Goal: Information Seeking & Learning: Learn about a topic

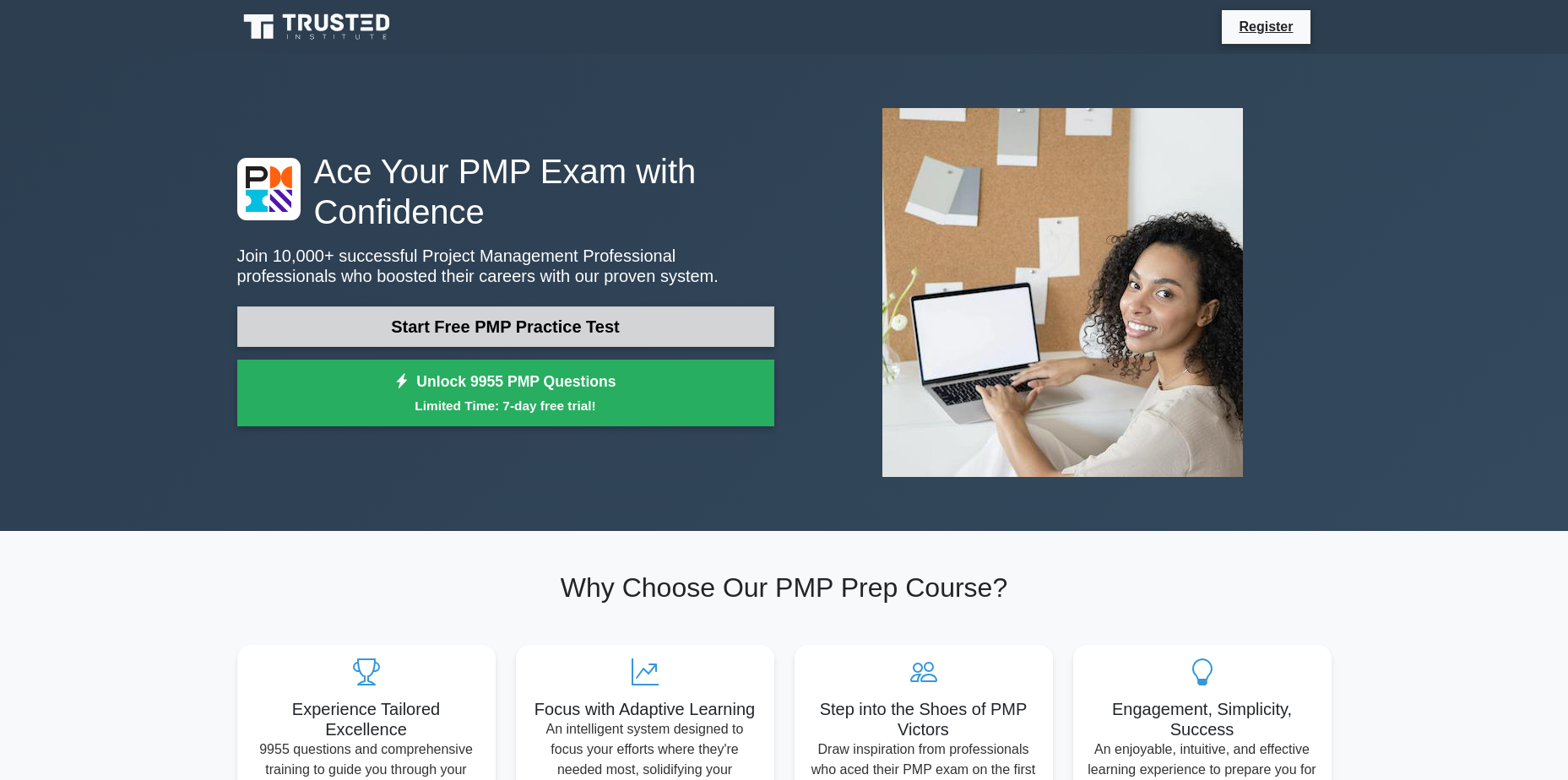
click at [523, 314] on link "Start Free PMP Practice Test" at bounding box center [505, 327] width 537 height 40
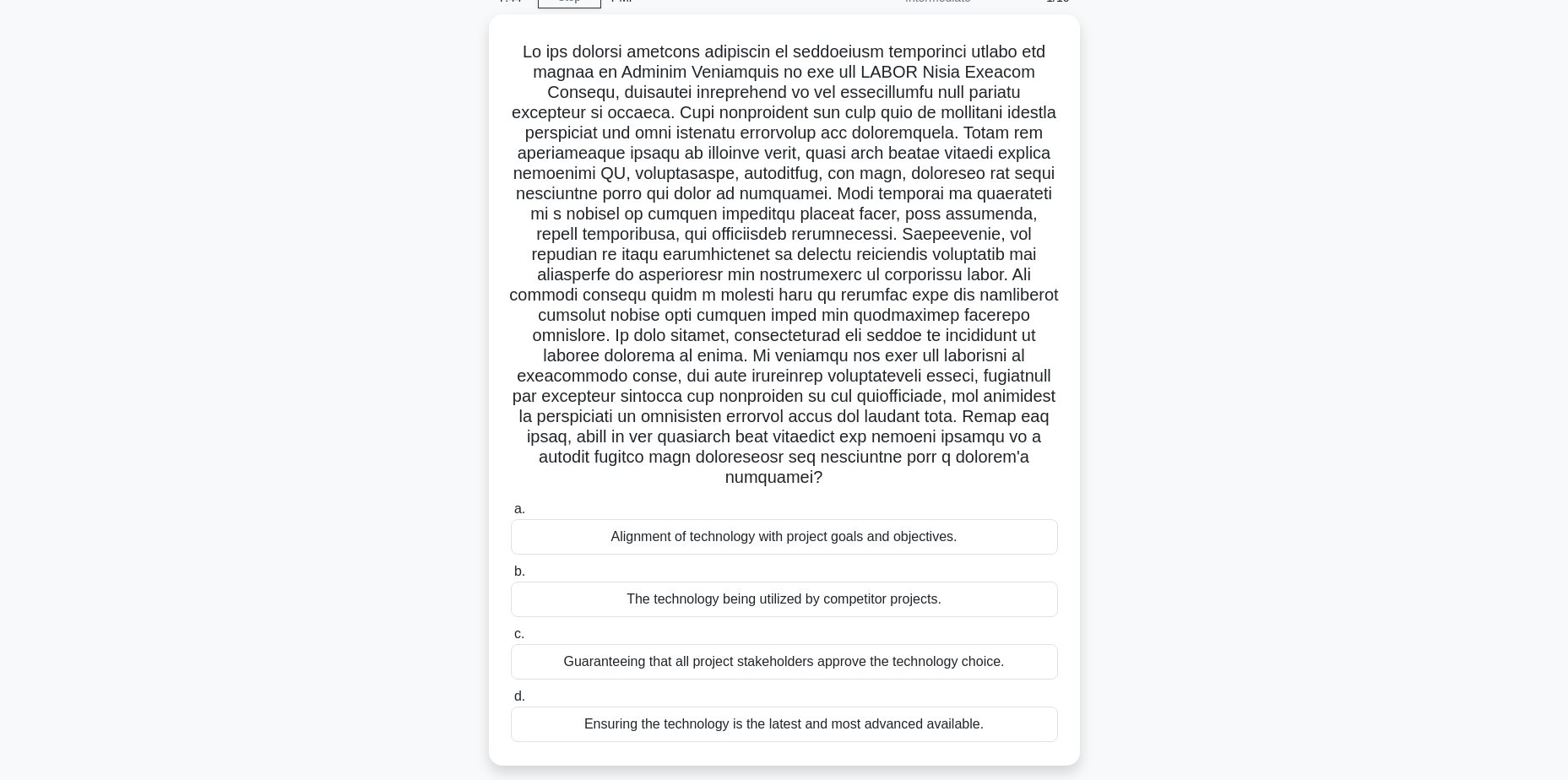
scroll to position [131, 0]
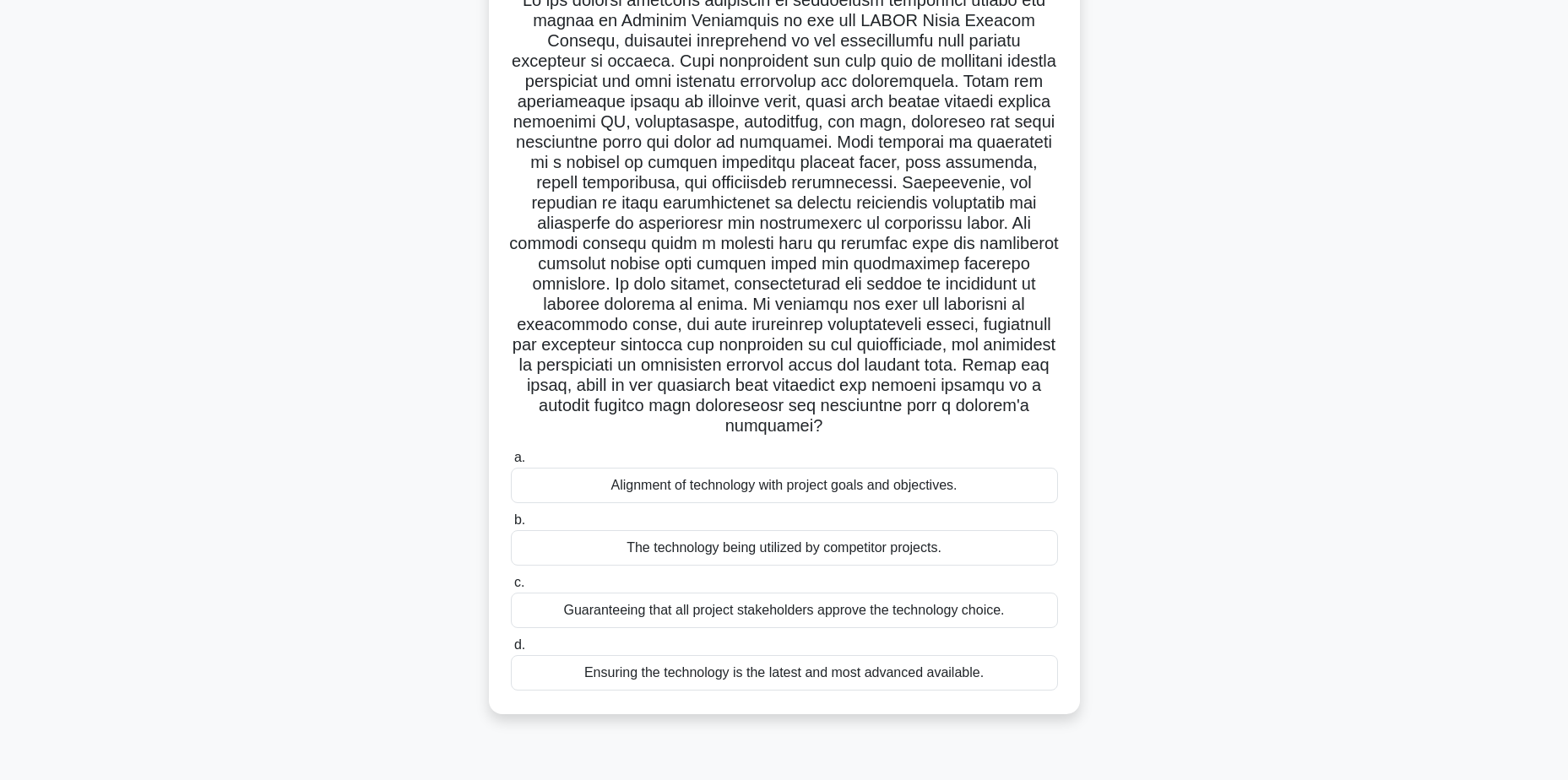
click at [634, 468] on div "Alignment of technology with project goals and objectives." at bounding box center [784, 486] width 547 height 36
click at [511, 464] on input "a. Alignment of technology with project goals and objectives." at bounding box center [511, 458] width 0 height 11
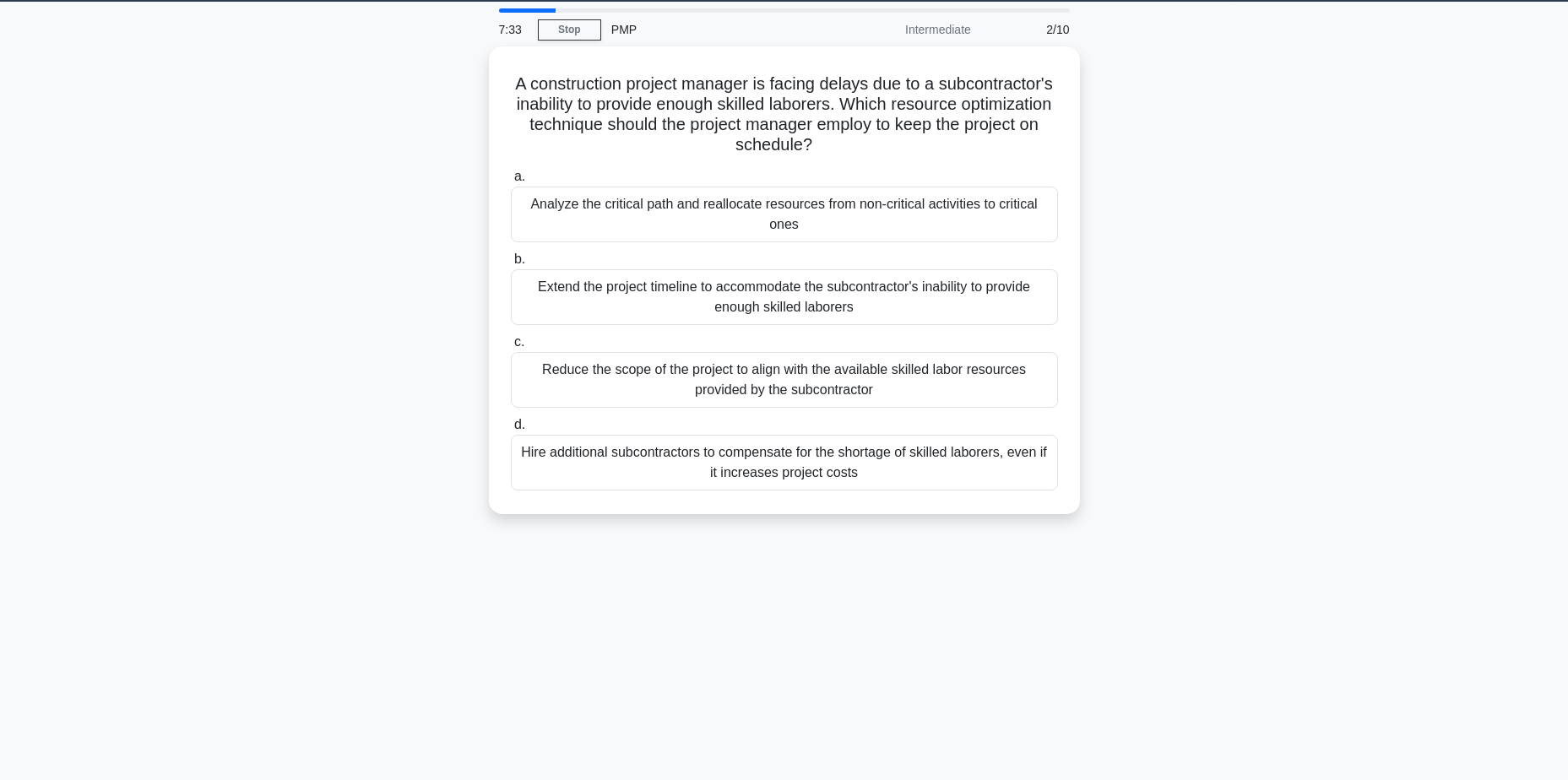
scroll to position [0, 0]
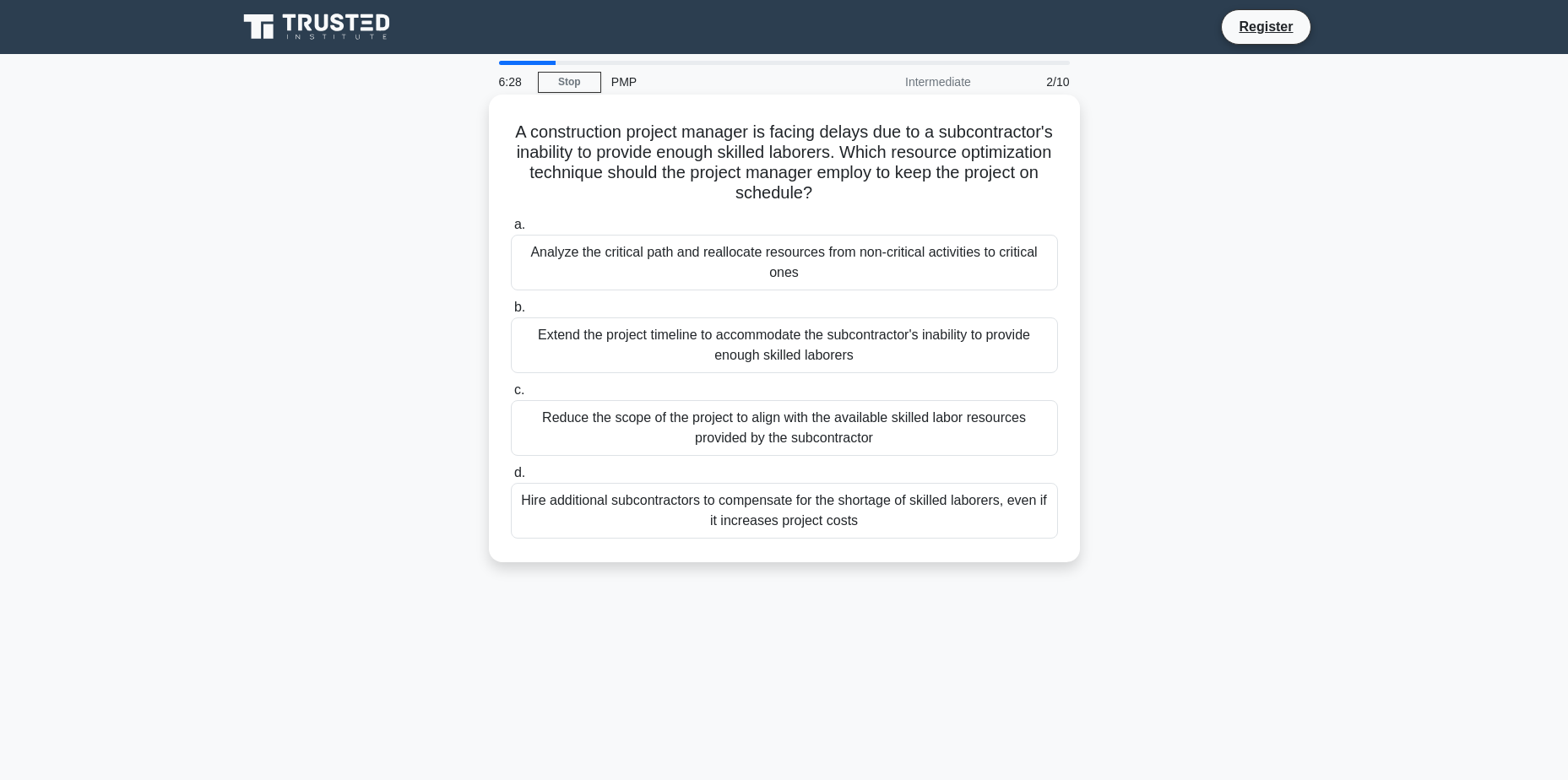
click at [734, 269] on div "Analyze the critical path and reallocate resources from non-critical activities…" at bounding box center [784, 263] width 547 height 55
click at [511, 231] on input "a. Analyze the critical path and reallocate resources from non-critical activit…" at bounding box center [511, 224] width 0 height 11
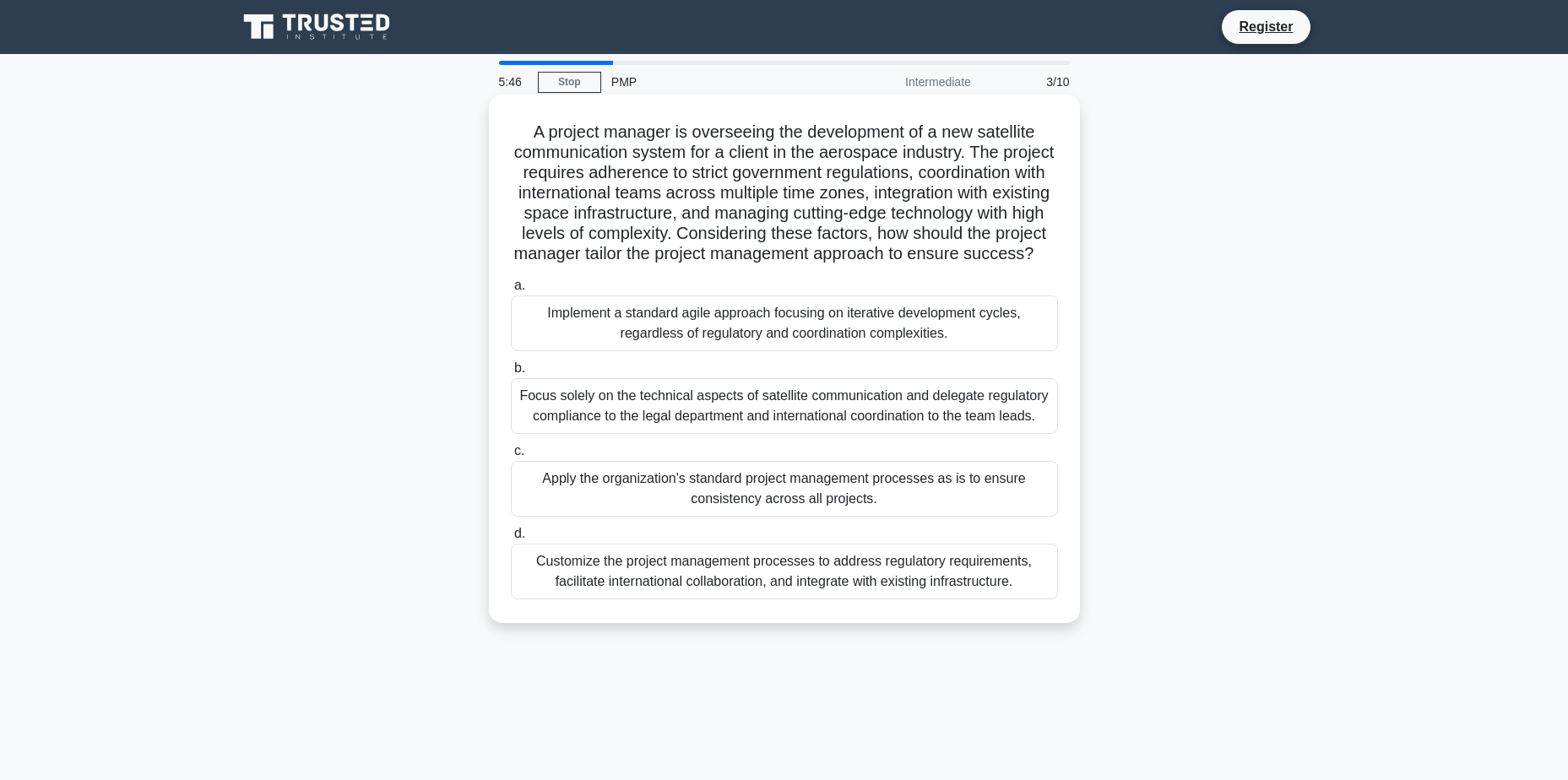
click at [855, 599] on div "Customize the project management processes to address regulatory requirements, …" at bounding box center [784, 572] width 547 height 55
click at [511, 540] on input "d. Customize the project management processes to address regulatory requirement…" at bounding box center [511, 533] width 0 height 11
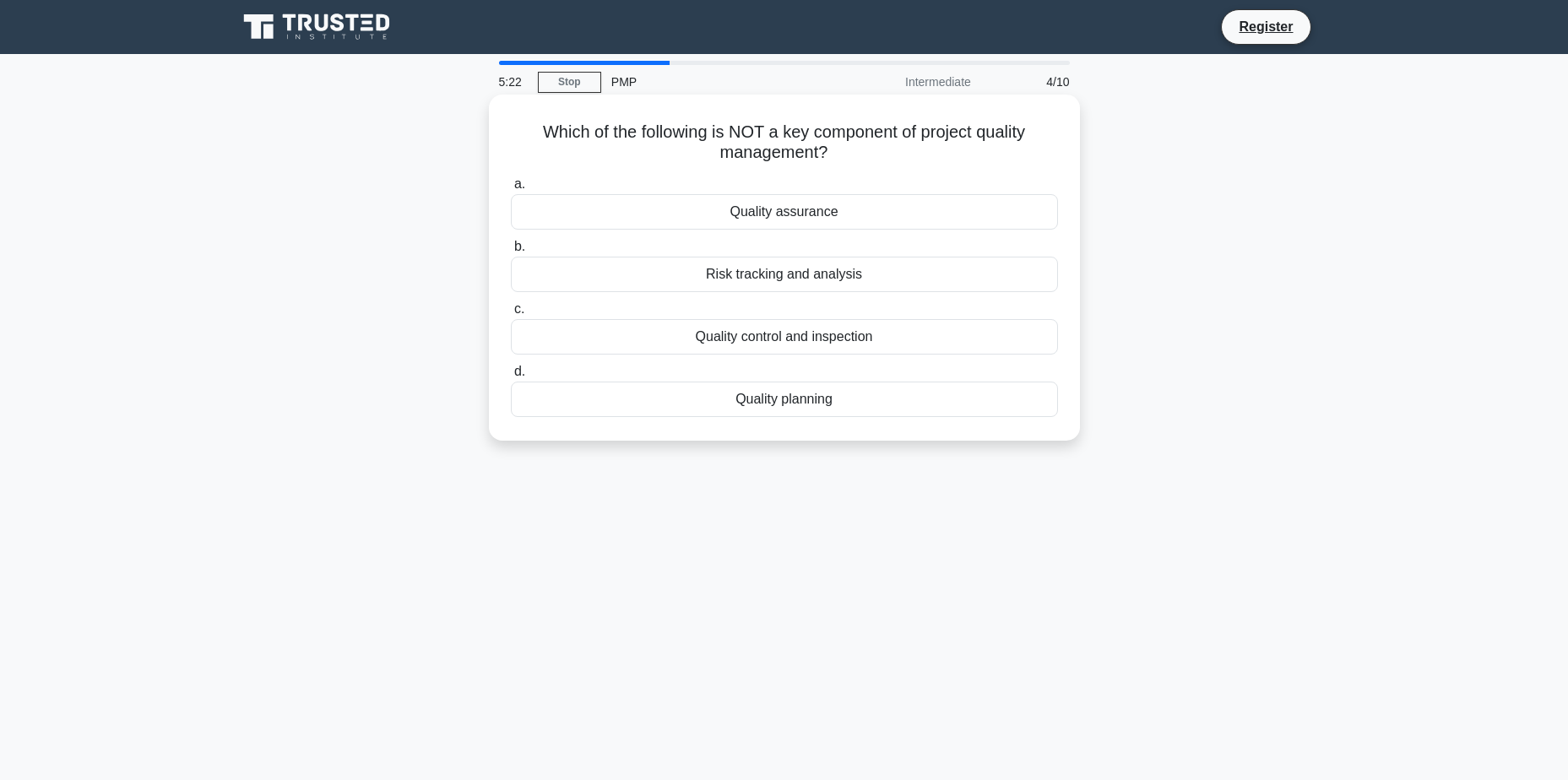
click at [797, 216] on div "Quality assurance" at bounding box center [784, 212] width 547 height 36
click at [511, 190] on input "a. Quality assurance" at bounding box center [511, 184] width 0 height 11
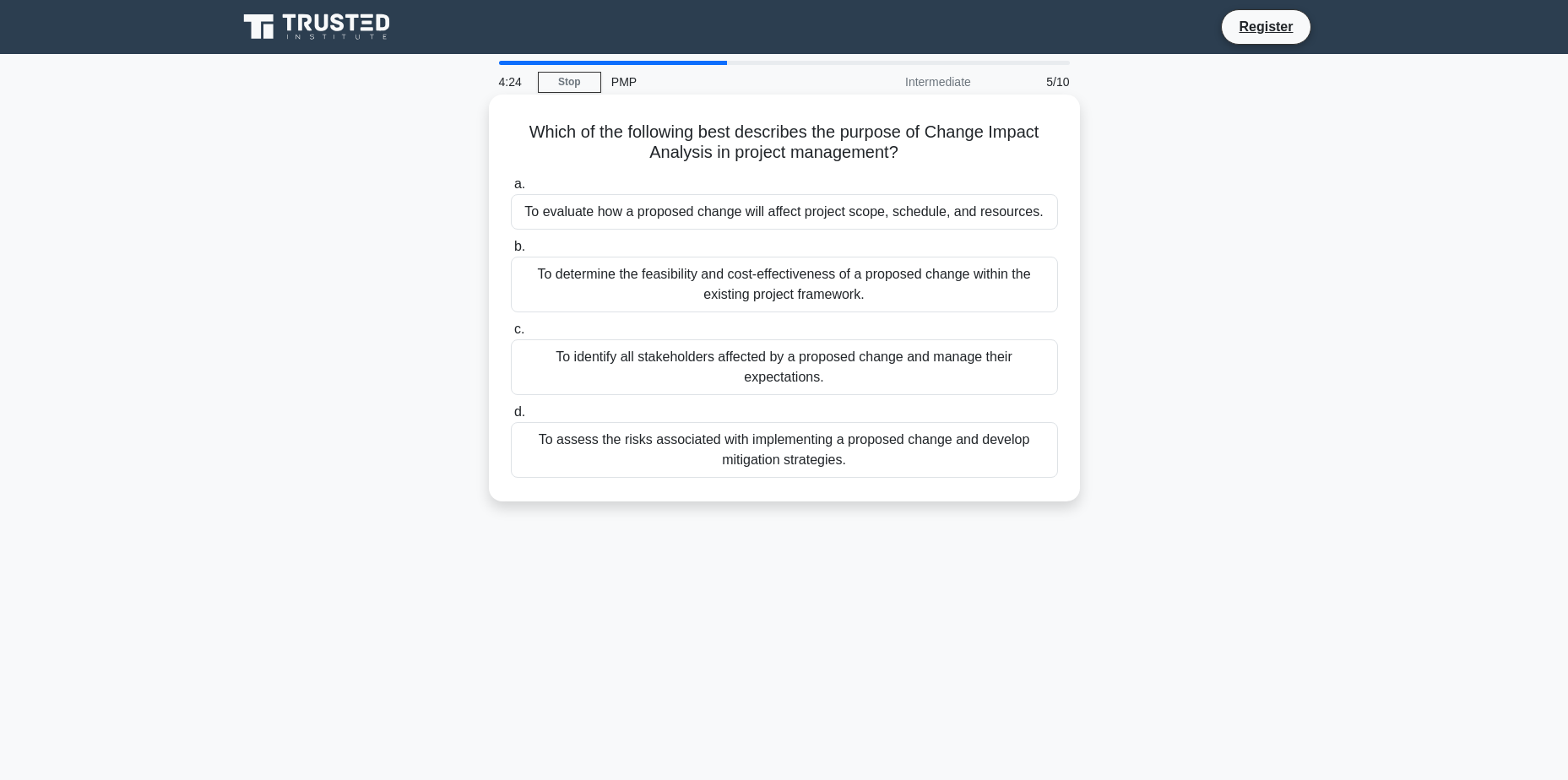
click at [696, 222] on div "To evaluate how a proposed change will affect project scope, schedule, and reso…" at bounding box center [784, 212] width 547 height 36
click at [511, 190] on input "a. To evaluate how a proposed change will affect project scope, schedule, and r…" at bounding box center [511, 184] width 0 height 11
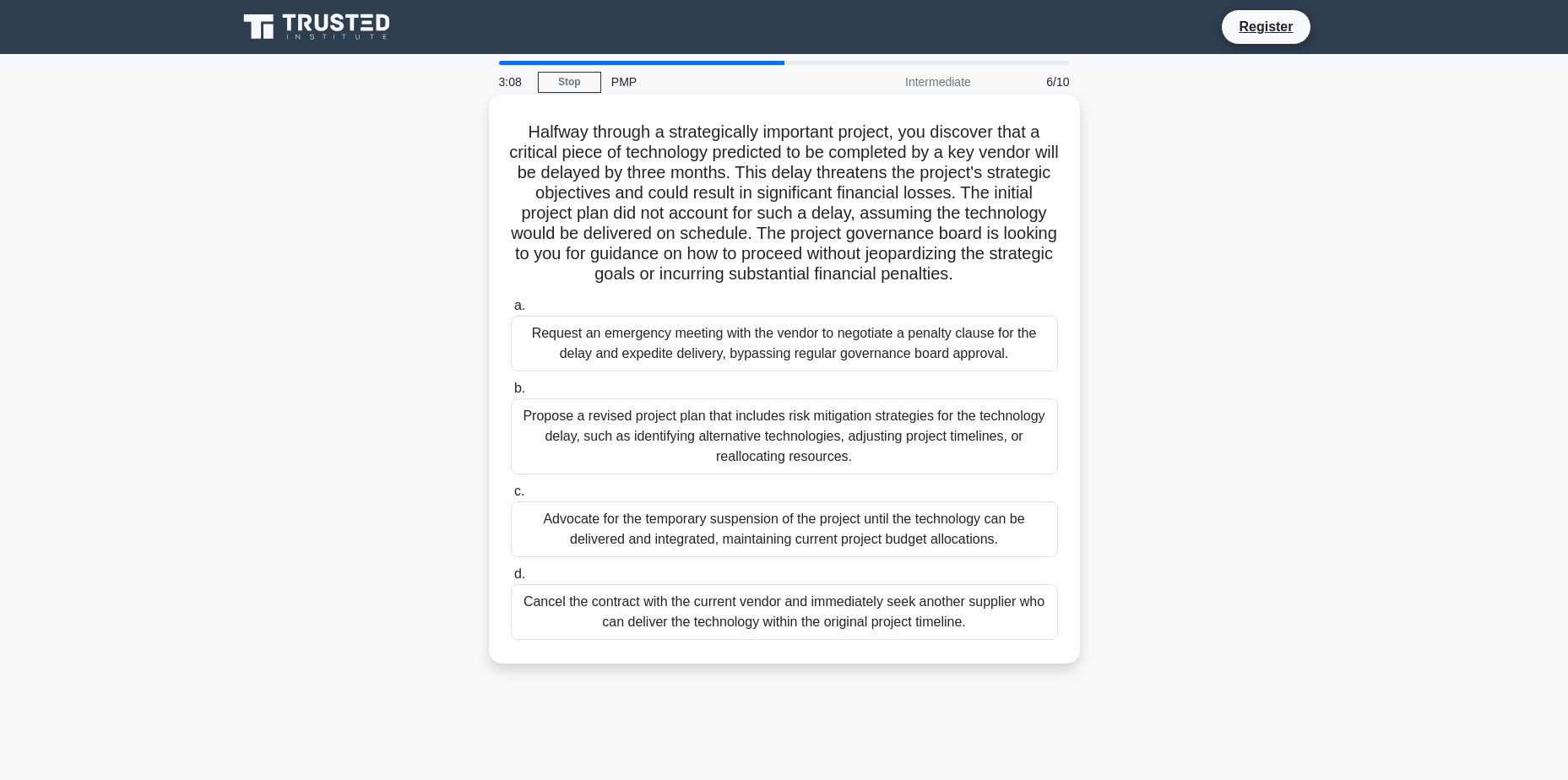
click at [614, 469] on div "Propose a revised project plan that includes risk mitigation strategies for the…" at bounding box center [784, 436] width 547 height 76
click at [511, 394] on input "b. Propose a revised project plan that includes risk mitigation strategies for …" at bounding box center [511, 388] width 0 height 11
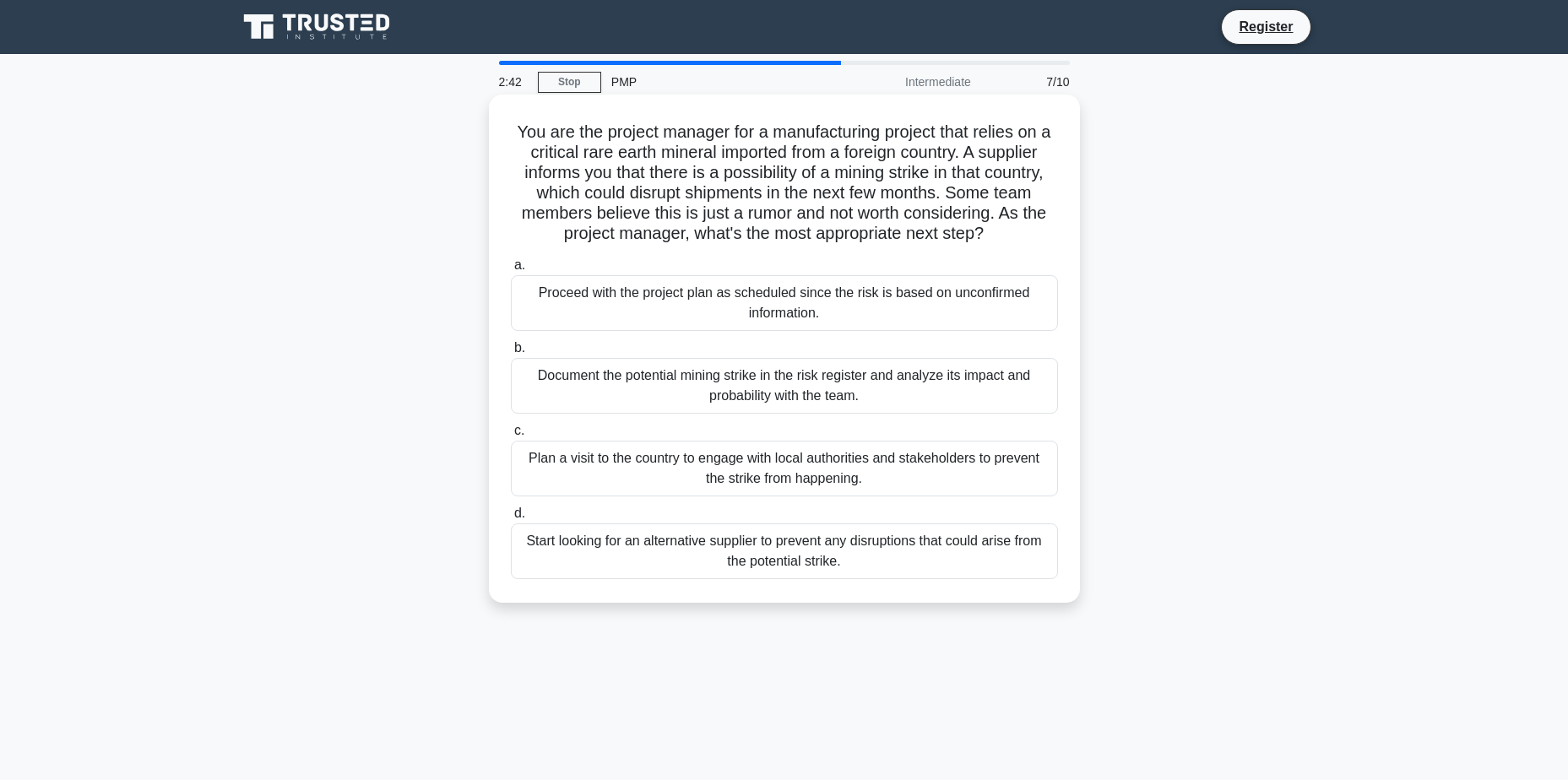
click at [896, 565] on div "Start looking for an alternative supplier to prevent any disruptions that could…" at bounding box center [784, 551] width 547 height 55
click at [511, 519] on input "d. Start looking for an alternative supplier to prevent any disruptions that co…" at bounding box center [511, 513] width 0 height 11
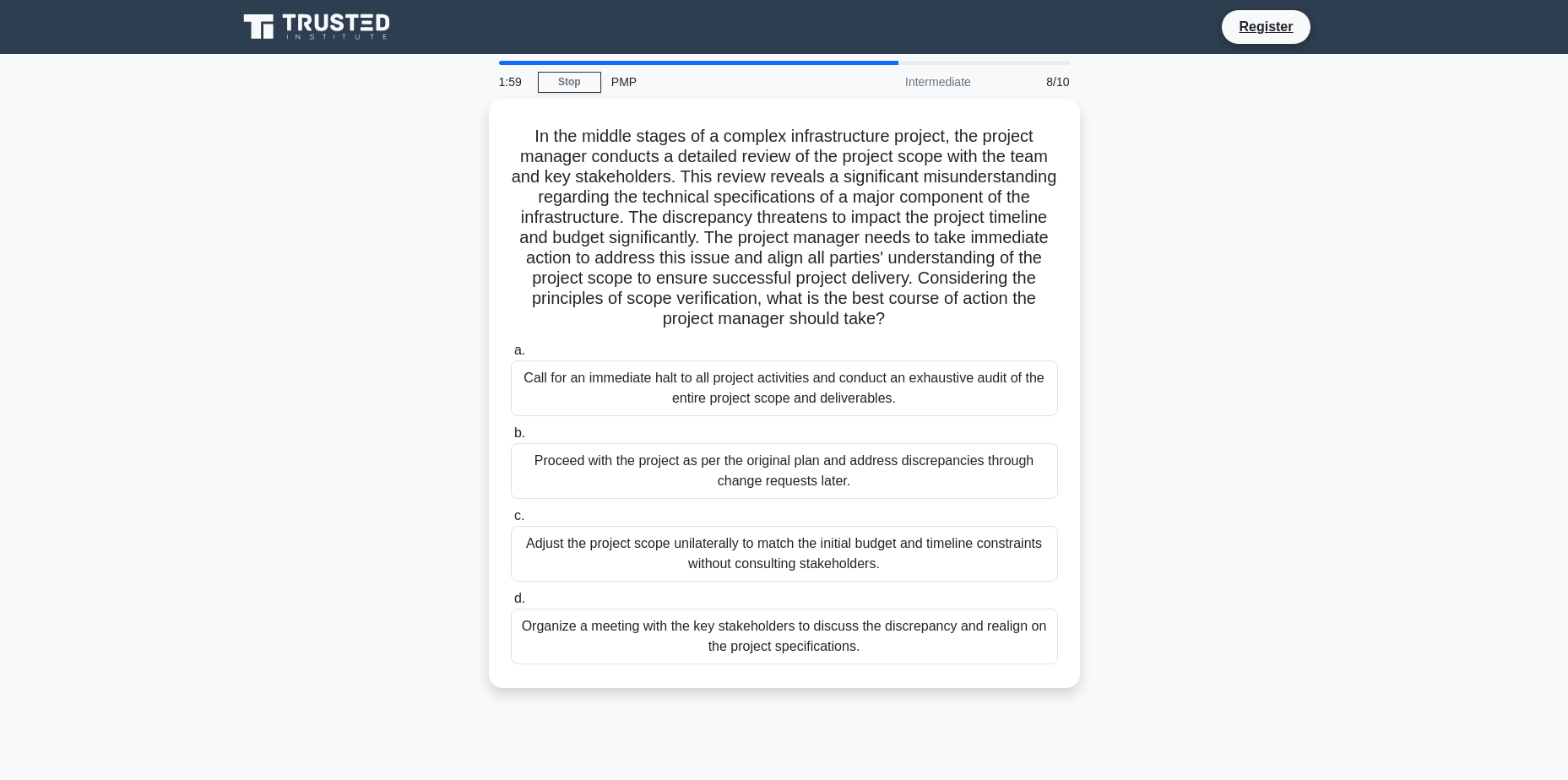
scroll to position [85, 0]
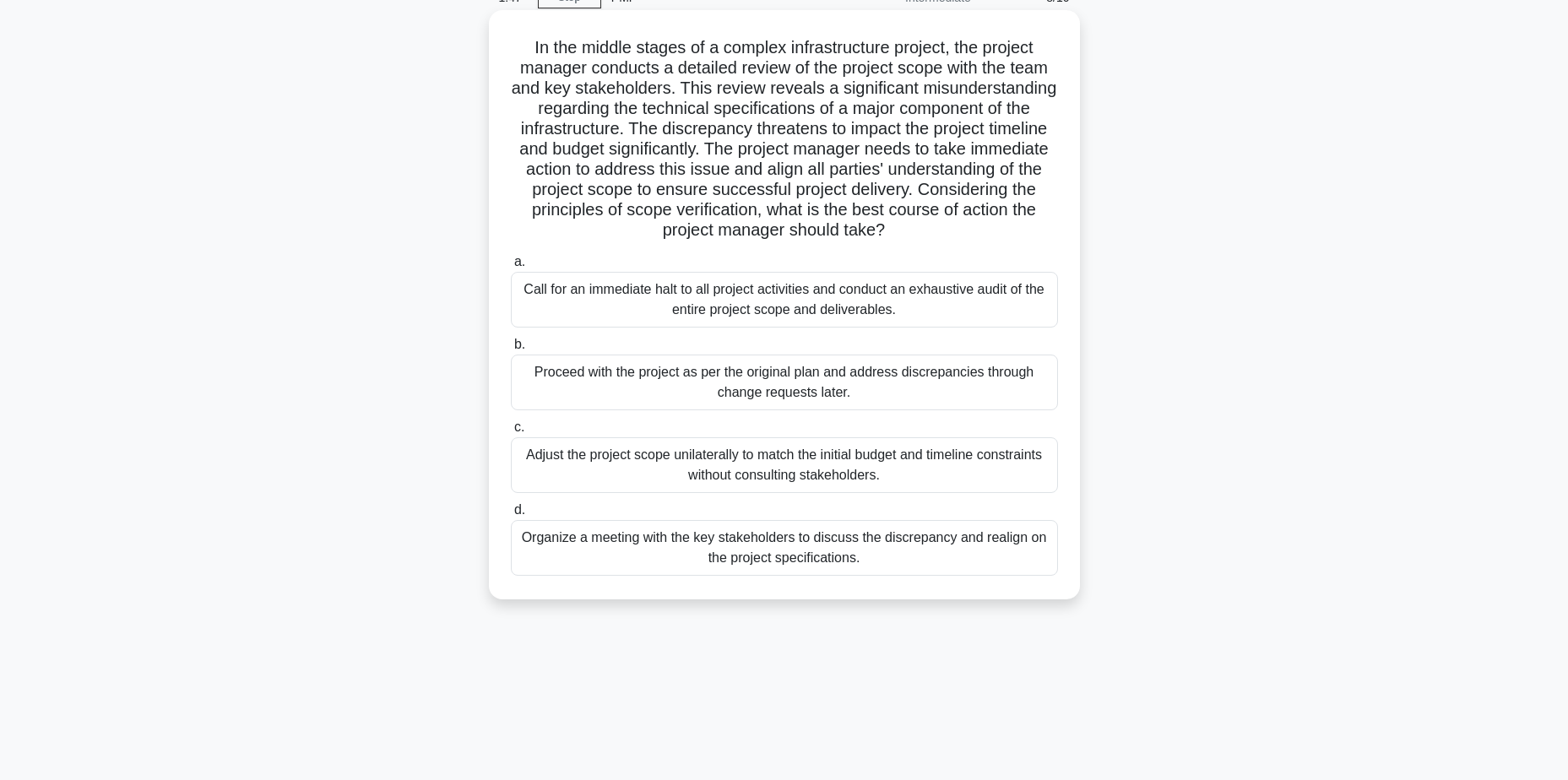
click at [706, 545] on div "Organize a meeting with the key stakeholders to discuss the discrepancy and rea…" at bounding box center [784, 548] width 547 height 55
click at [511, 516] on input "d. Organize a meeting with the key stakeholders to discuss the discrepancy and …" at bounding box center [511, 510] width 0 height 11
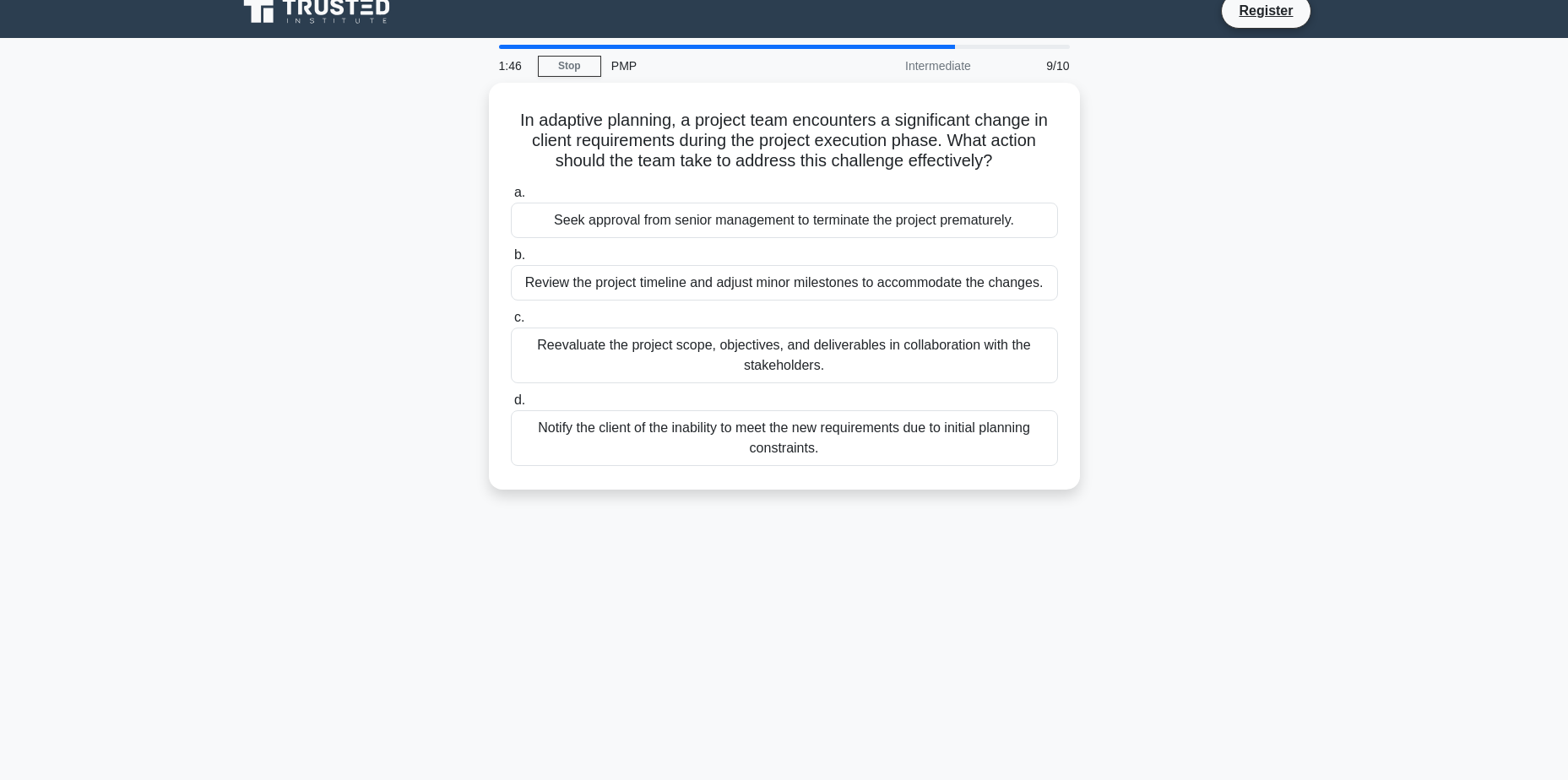
scroll to position [0, 0]
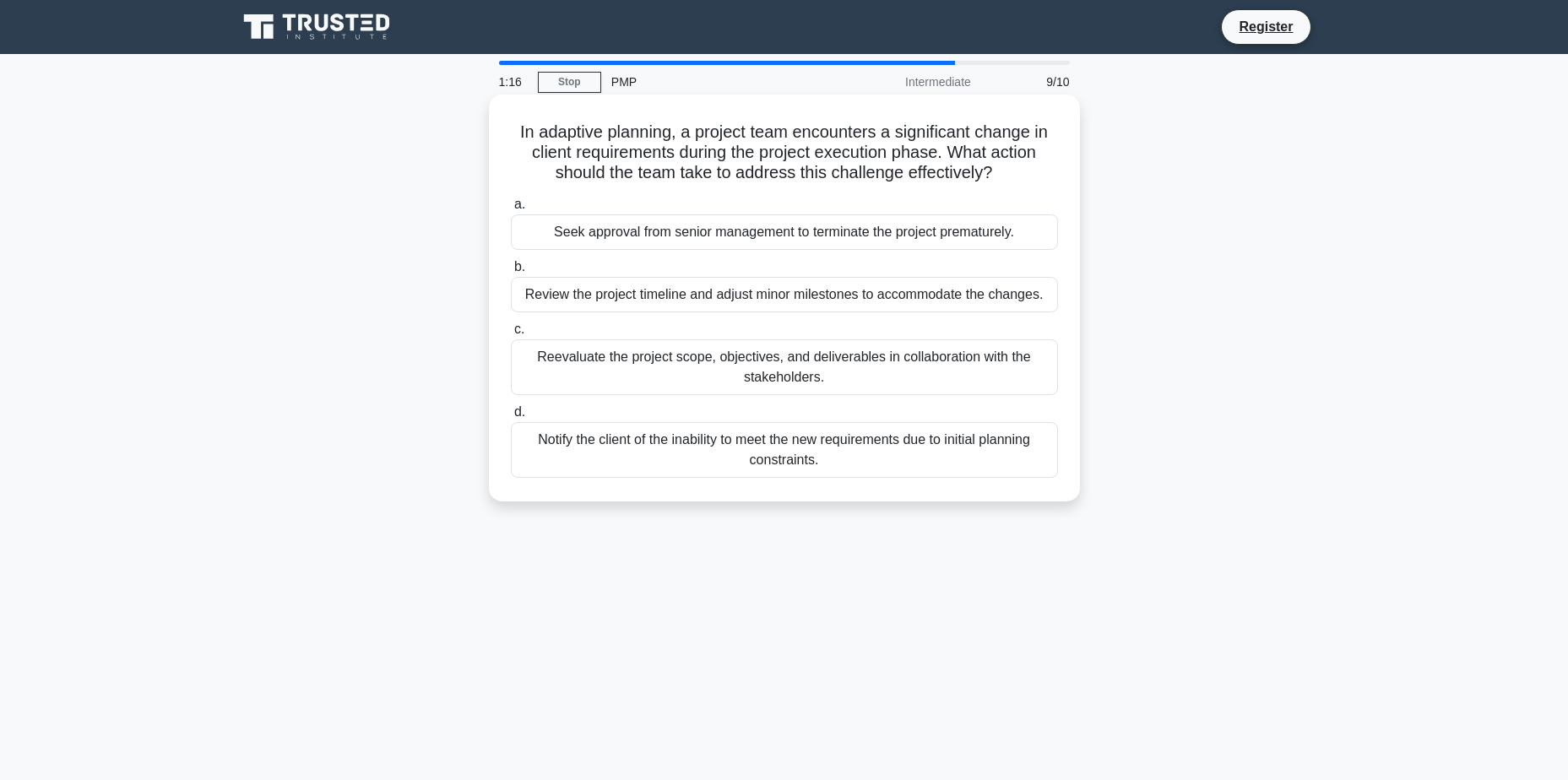
click at [692, 295] on div "Review the project timeline and adjust minor milestones to accommodate the chan…" at bounding box center [784, 295] width 547 height 36
click at [511, 273] on input "b. Review the project timeline and adjust minor milestones to accommodate the c…" at bounding box center [511, 267] width 0 height 11
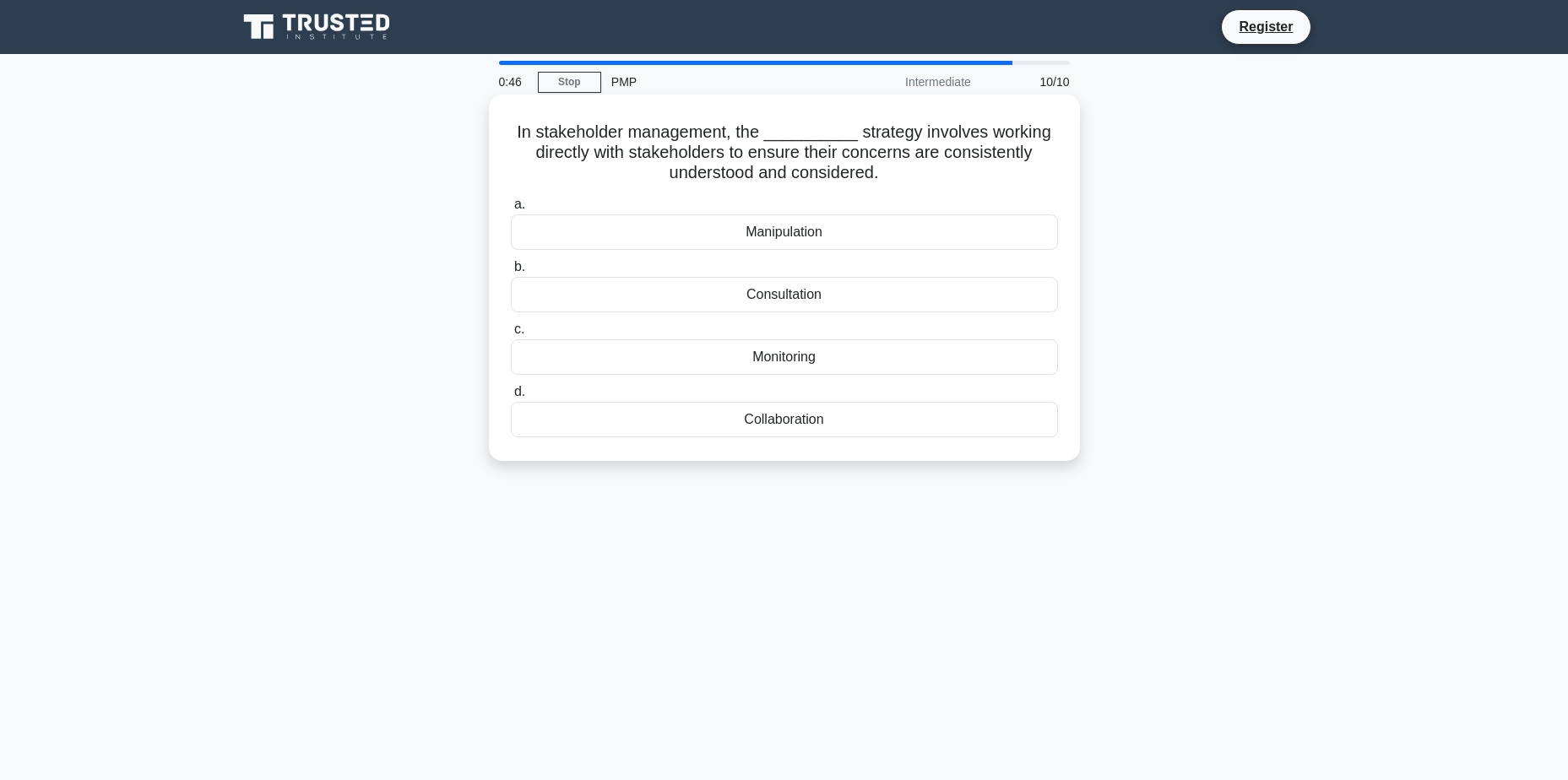
click at [663, 439] on div "a. Manipulation b. Consultation c. d." at bounding box center [784, 315] width 567 height 250
click at [687, 429] on div "Collaboration" at bounding box center [784, 420] width 547 height 36
click at [511, 398] on input "d. Collaboration" at bounding box center [511, 392] width 0 height 11
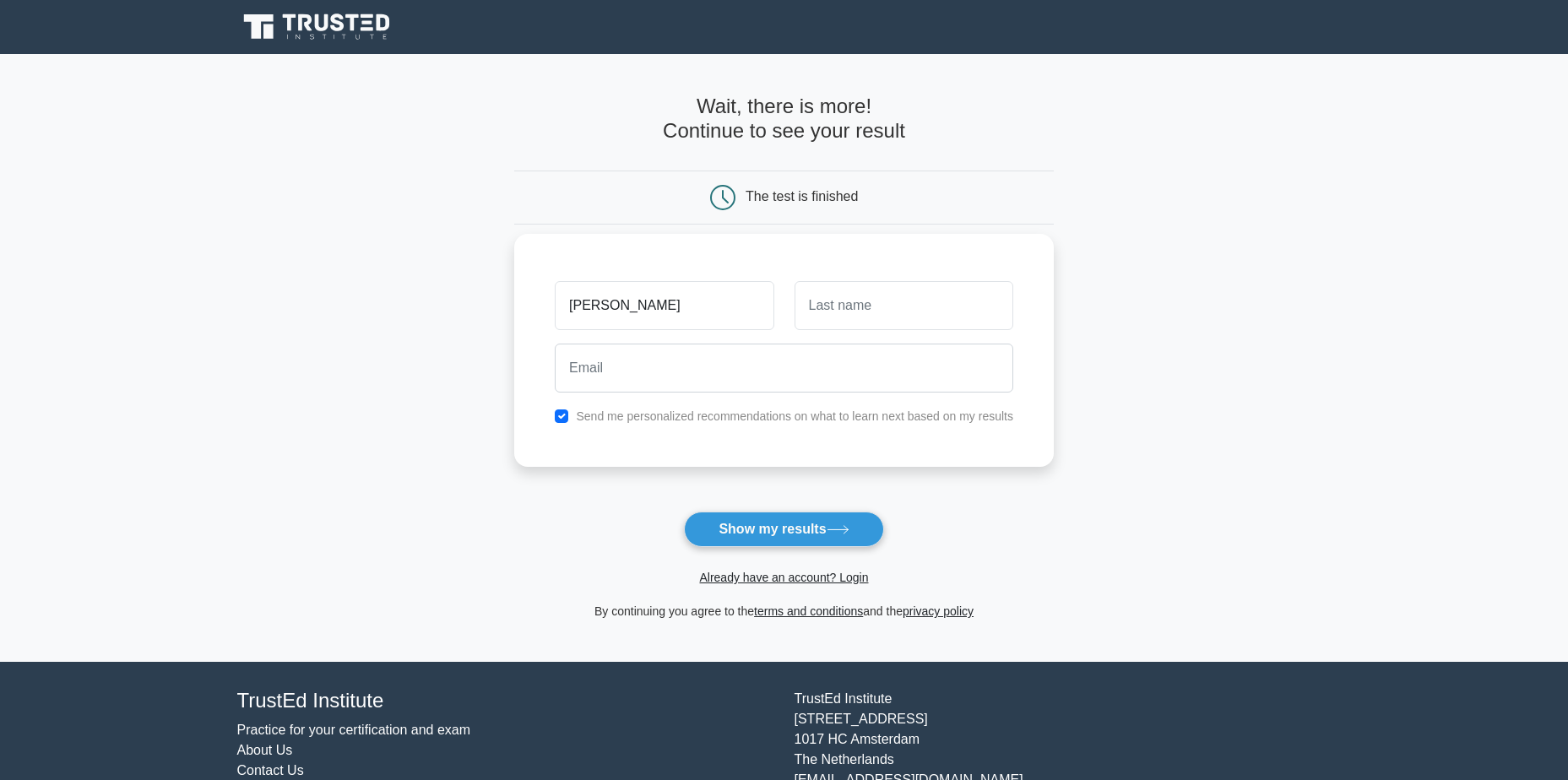
type input "[PERSON_NAME]"
click at [841, 296] on input "text" at bounding box center [904, 306] width 219 height 49
type input "Palanisamy"
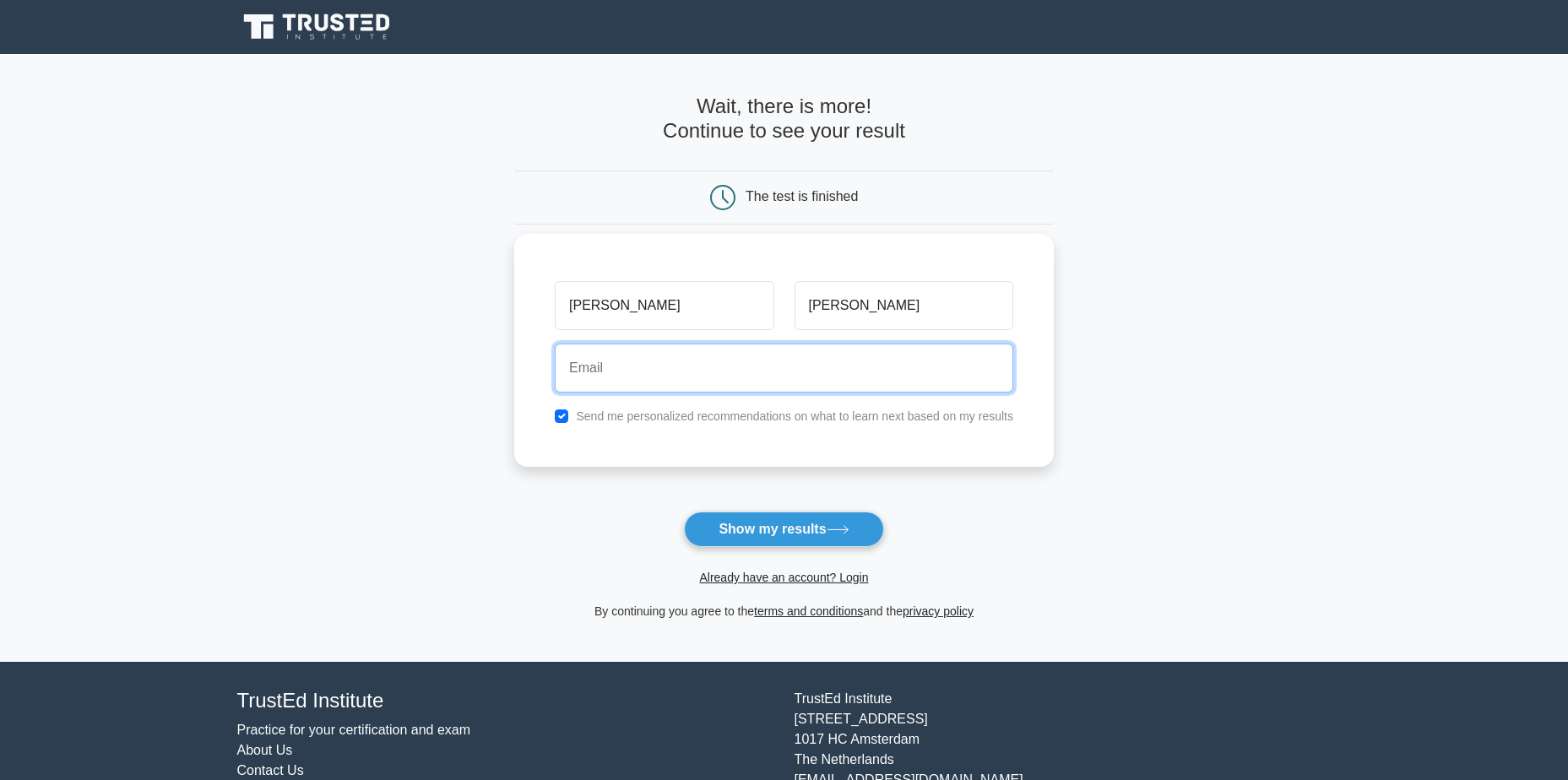
click at [805, 354] on input "email" at bounding box center [784, 368] width 458 height 49
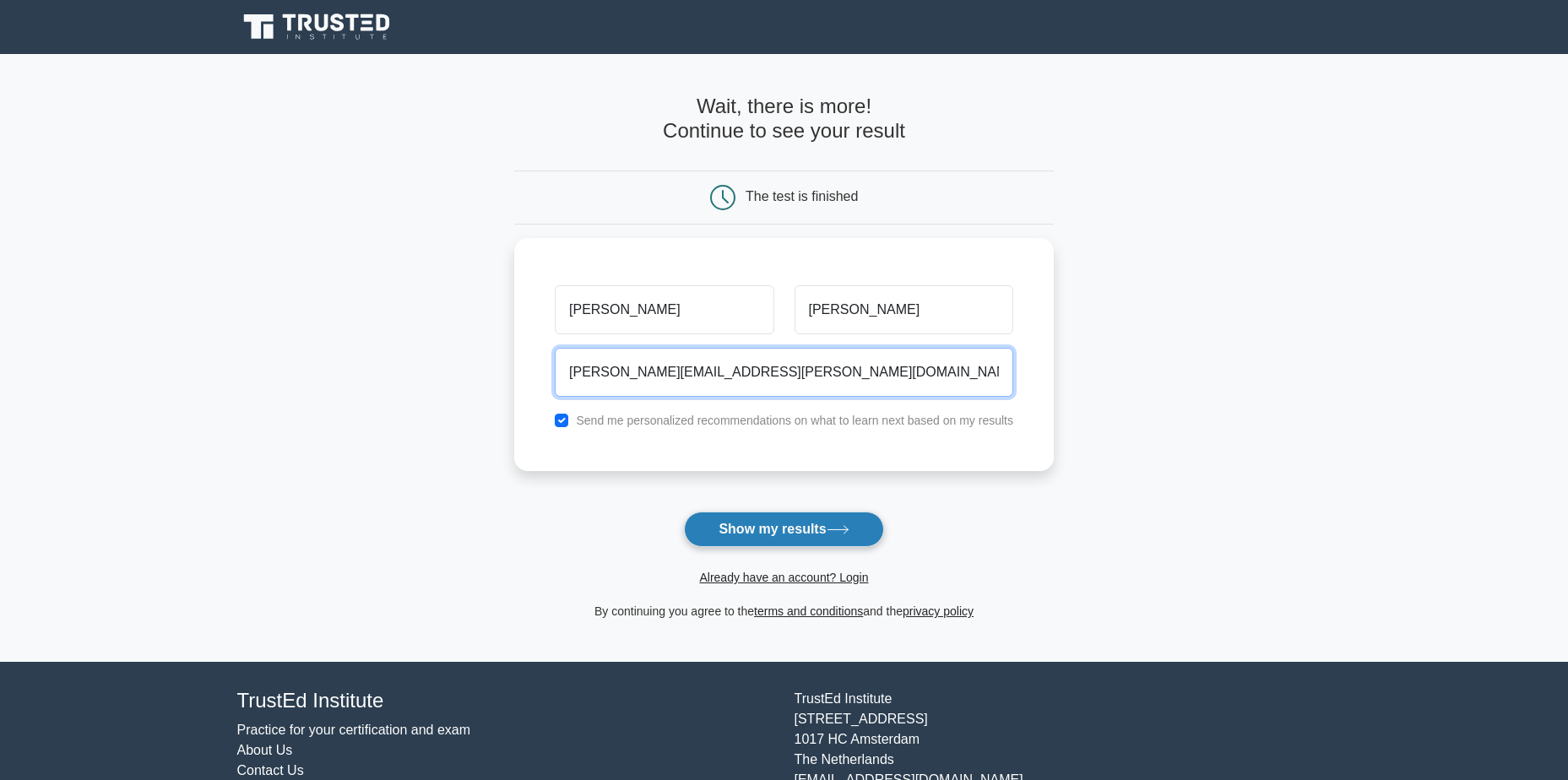
type input "gayathri.palanisamy@nottshc.nhs.uk"
click at [797, 542] on button "Show my results" at bounding box center [784, 529] width 199 height 36
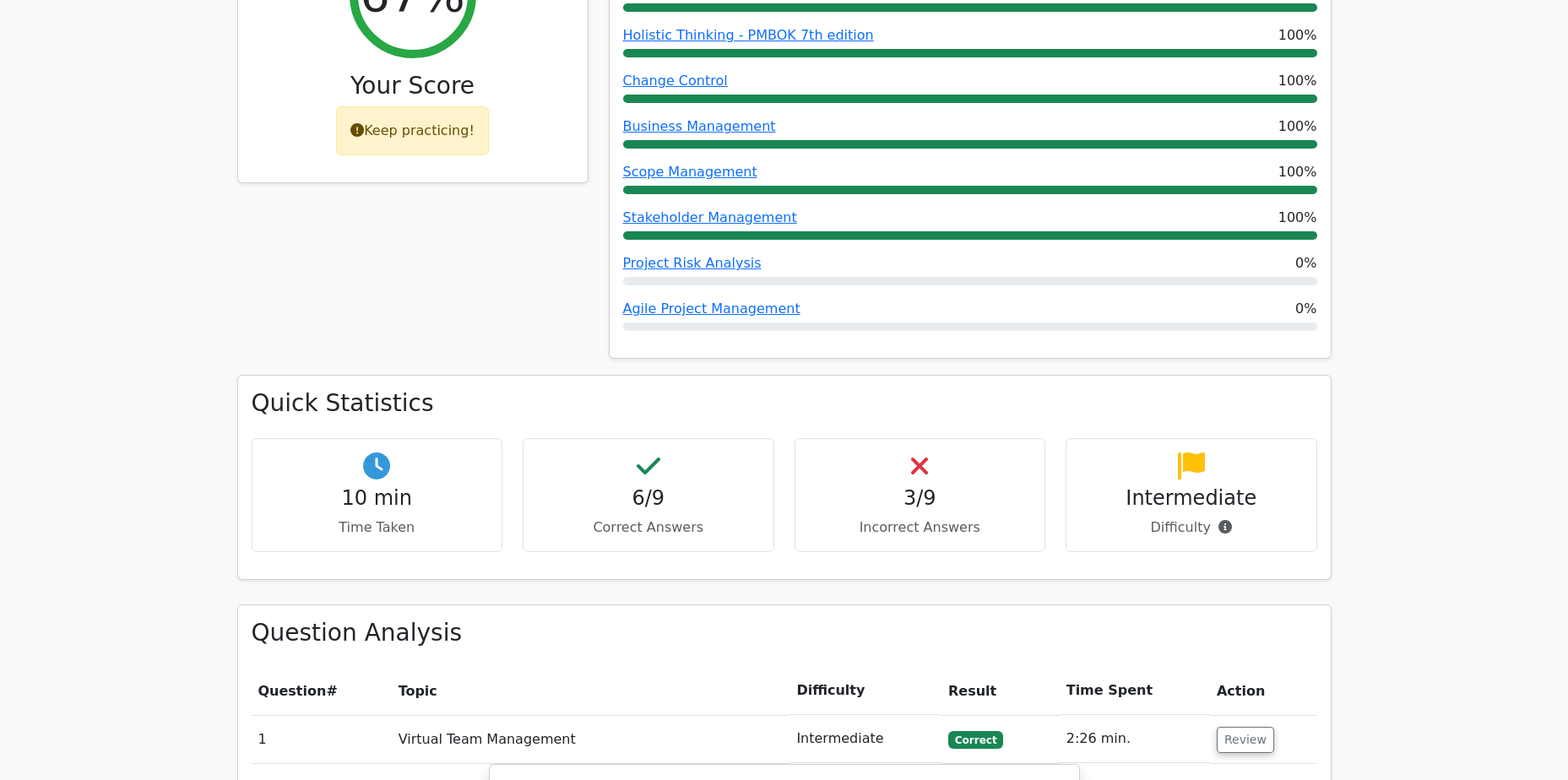
scroll to position [929, 0]
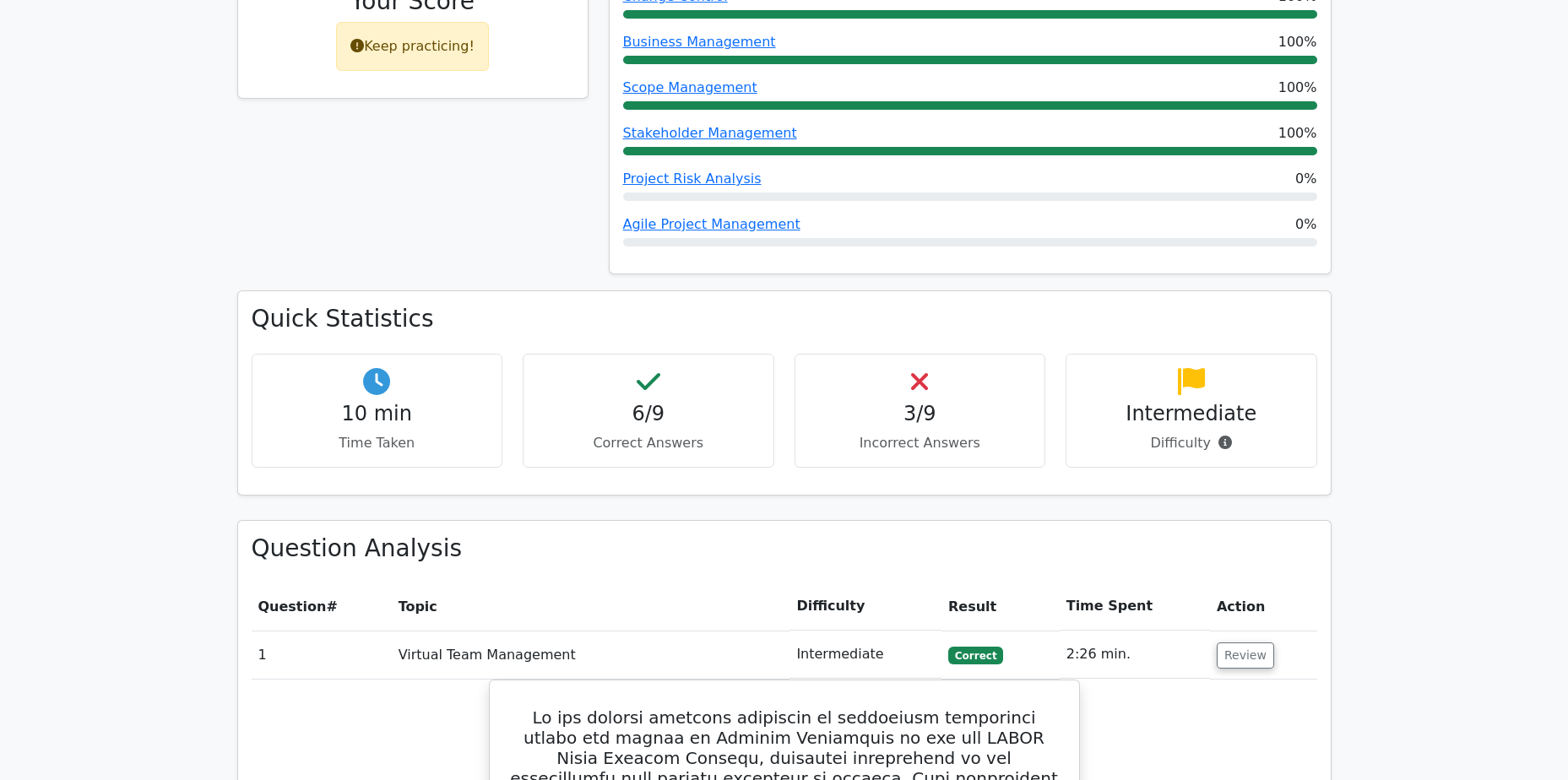
click at [943, 402] on h4 "3/9" at bounding box center [920, 414] width 223 height 25
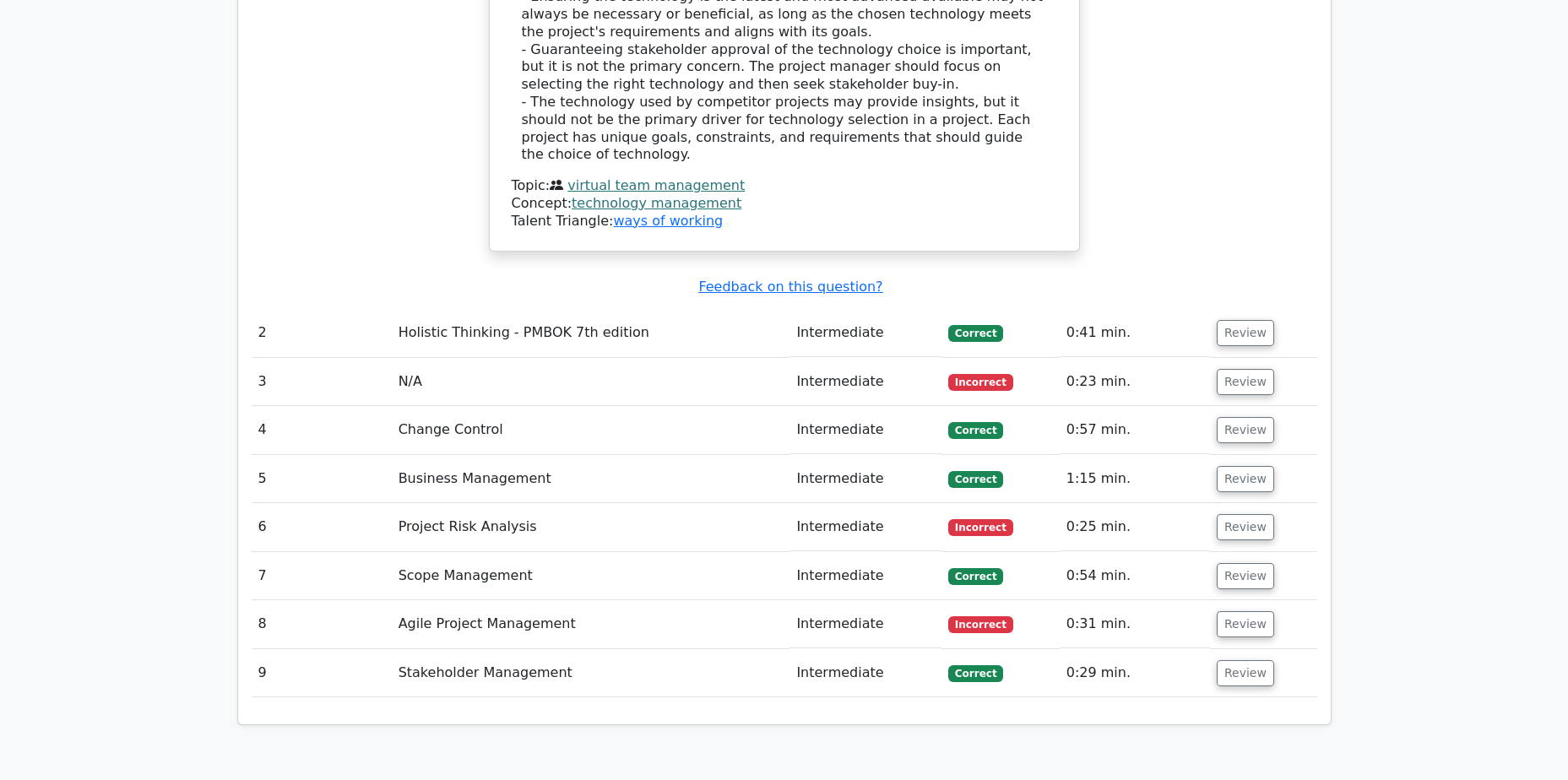
scroll to position [2787, 0]
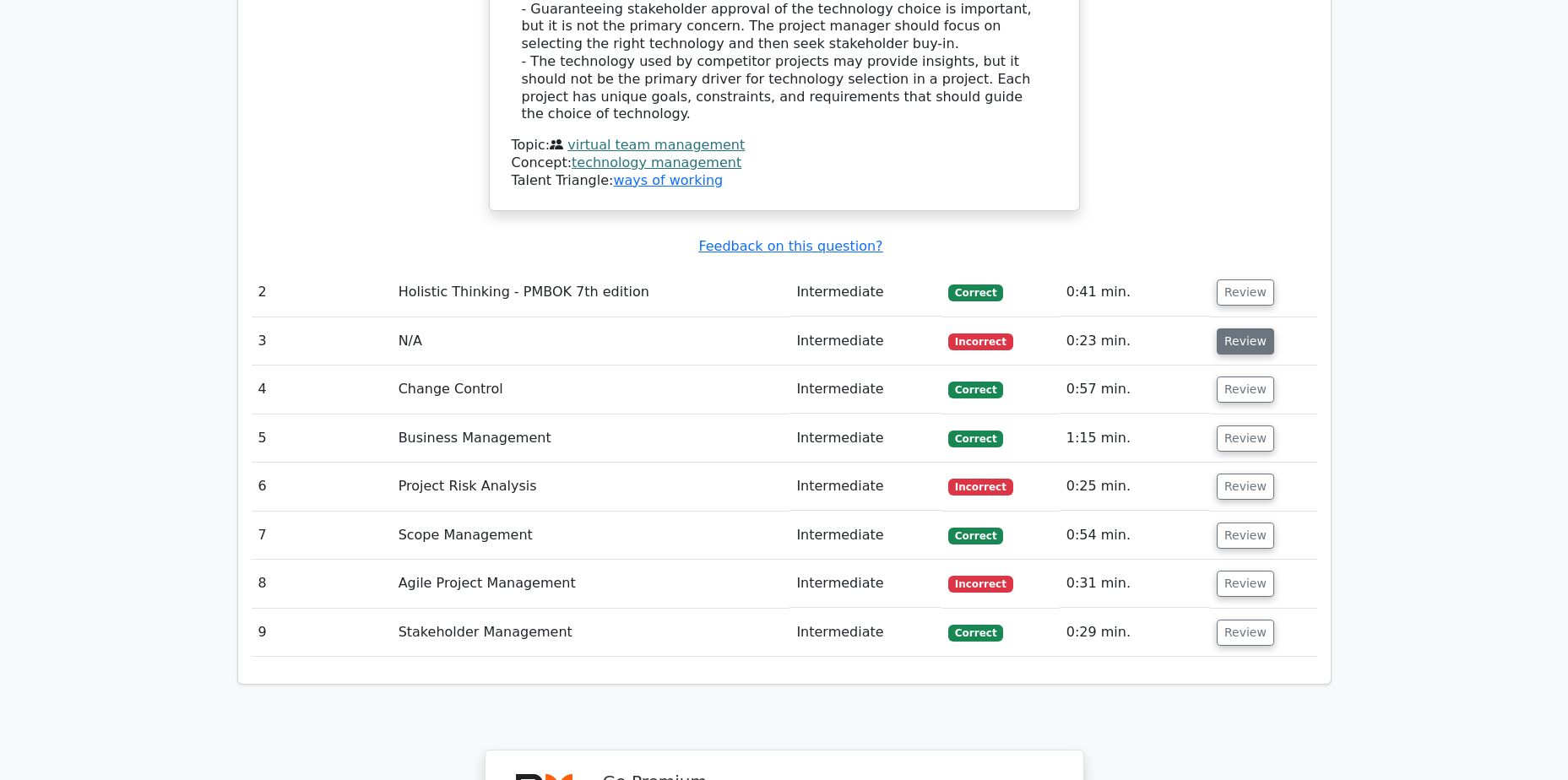
click at [1219, 329] on button "Review" at bounding box center [1245, 342] width 57 height 27
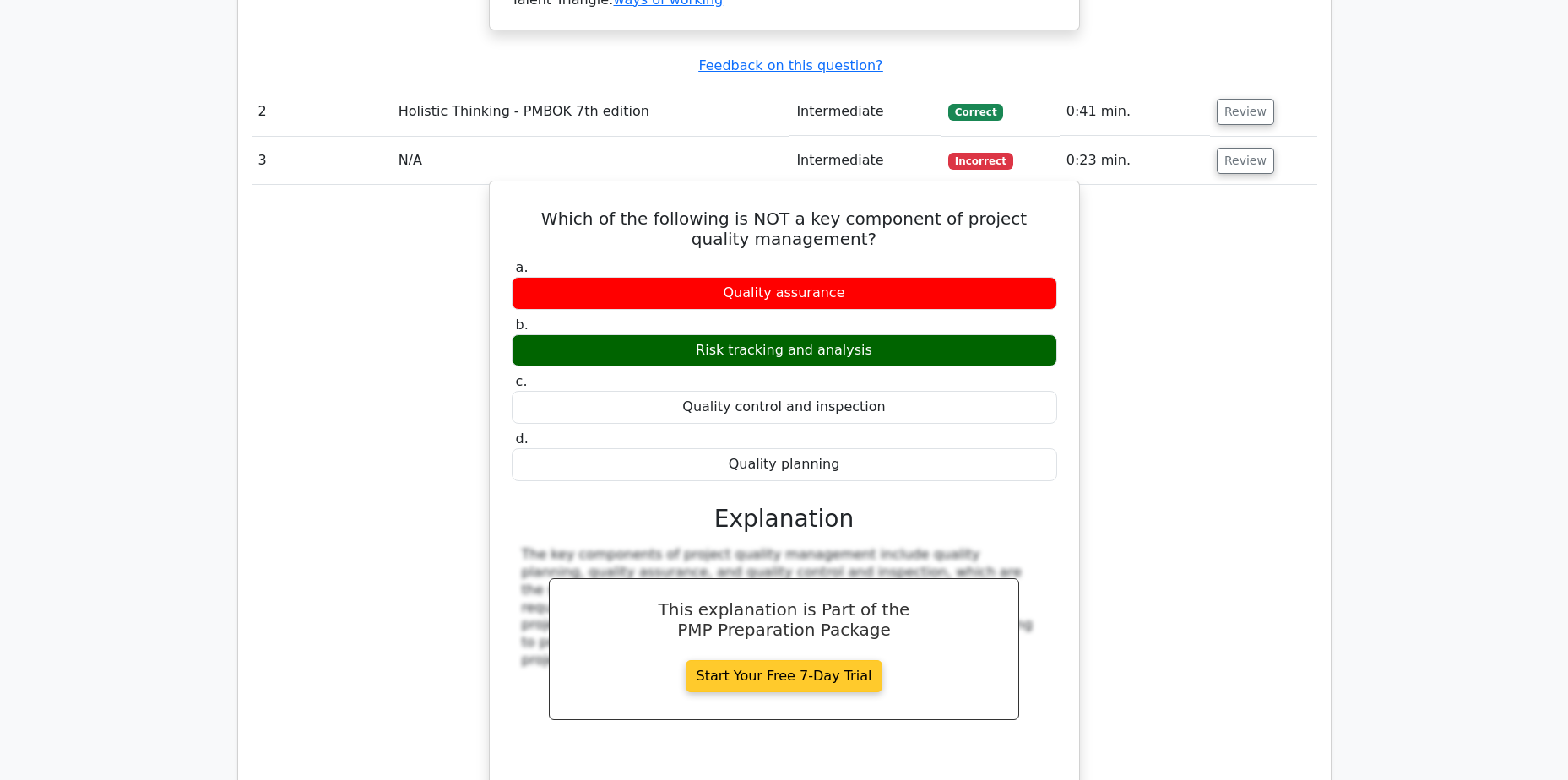
scroll to position [2956, 0]
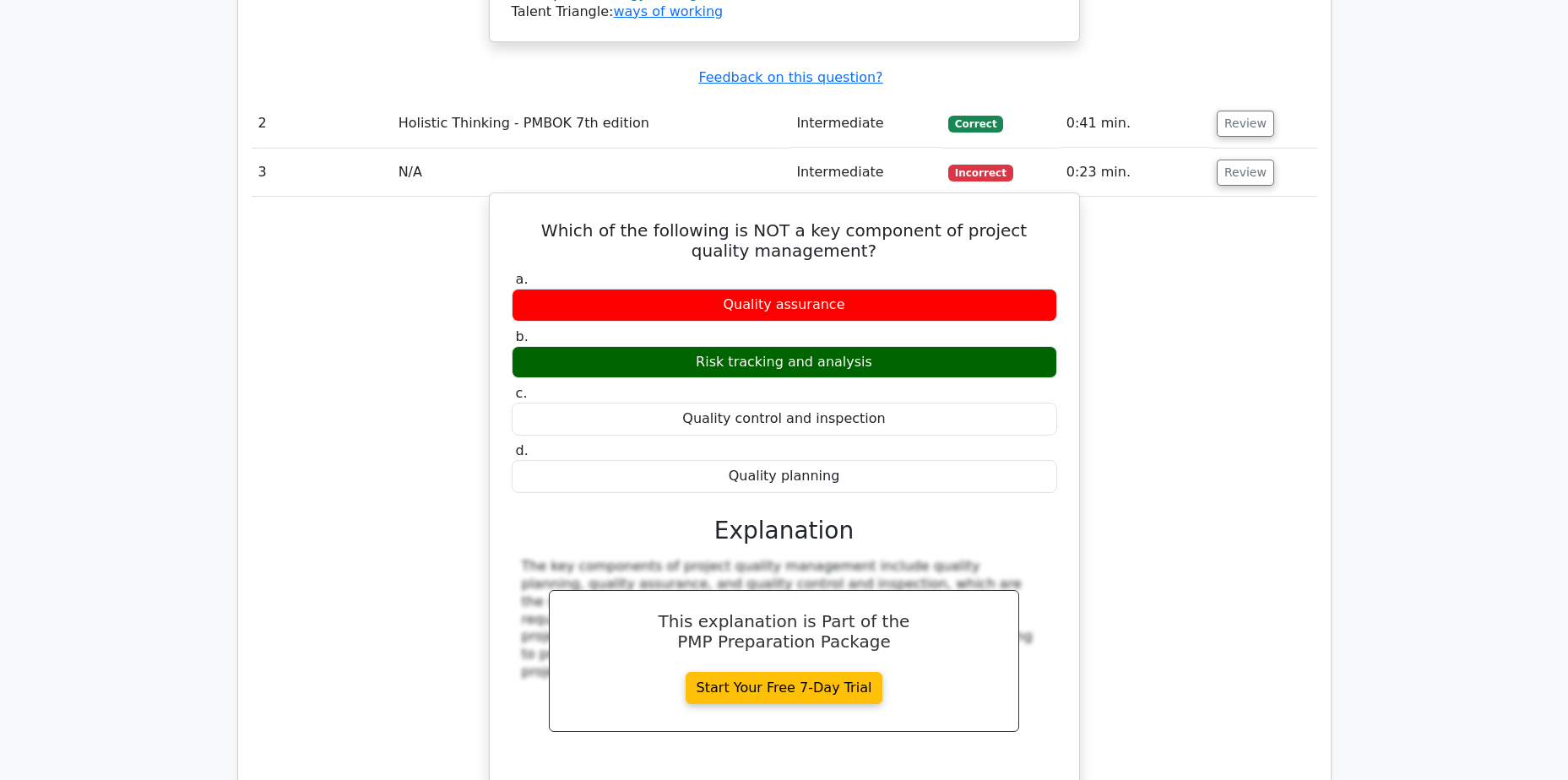
click at [853, 517] on h3 "Explanation" at bounding box center [784, 531] width 525 height 29
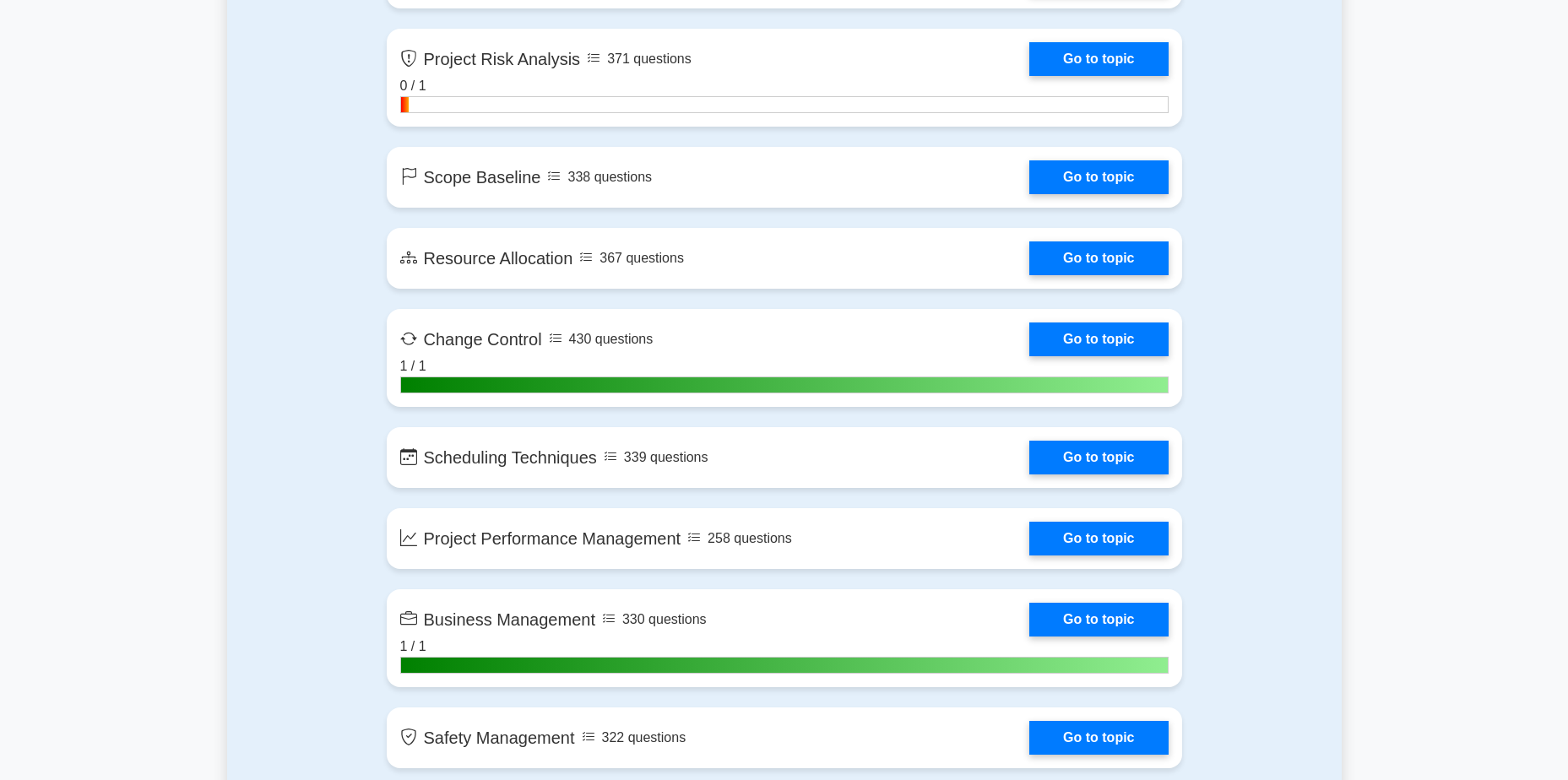
scroll to position [2956, 0]
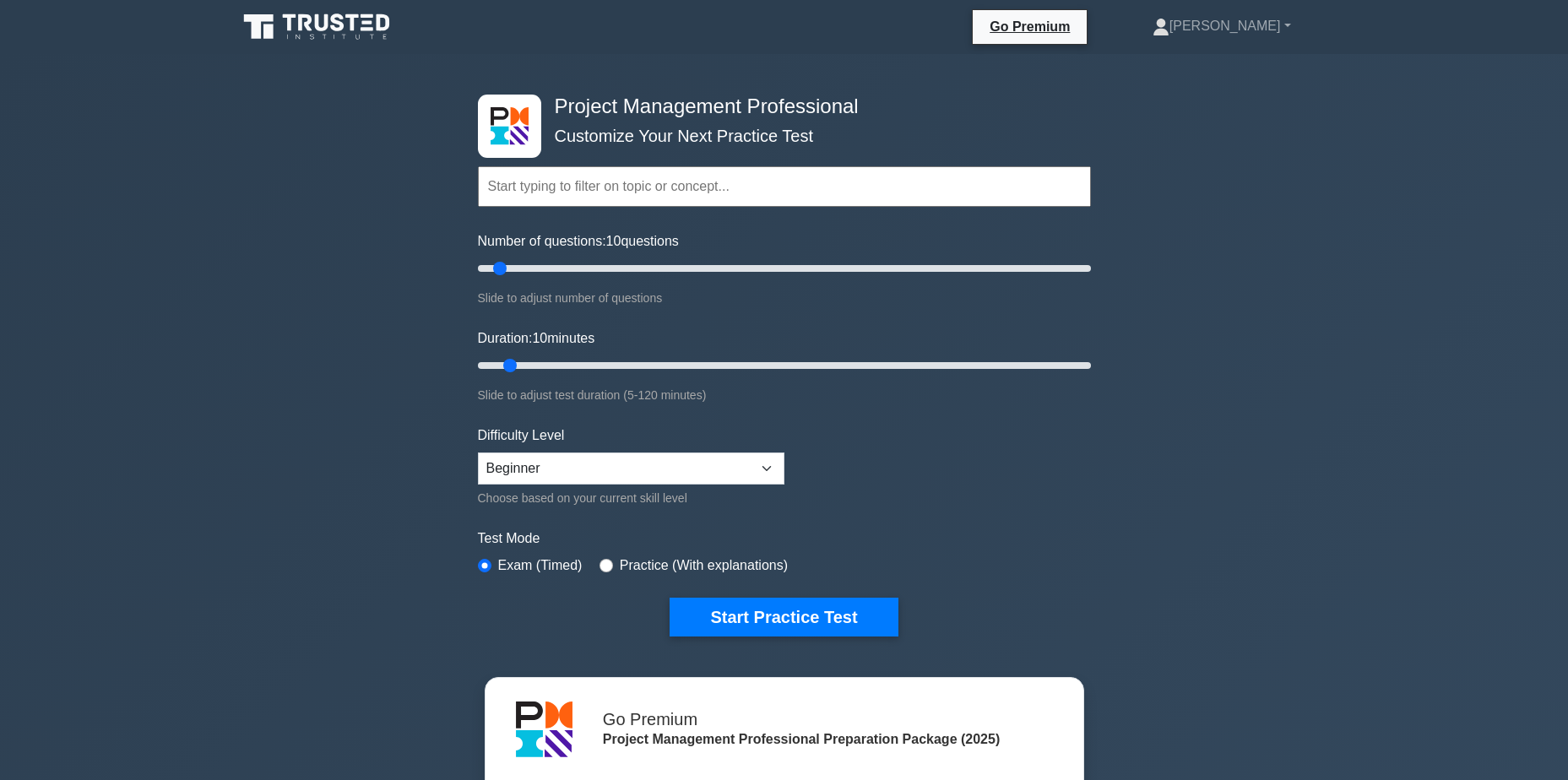
scroll to position [85, 0]
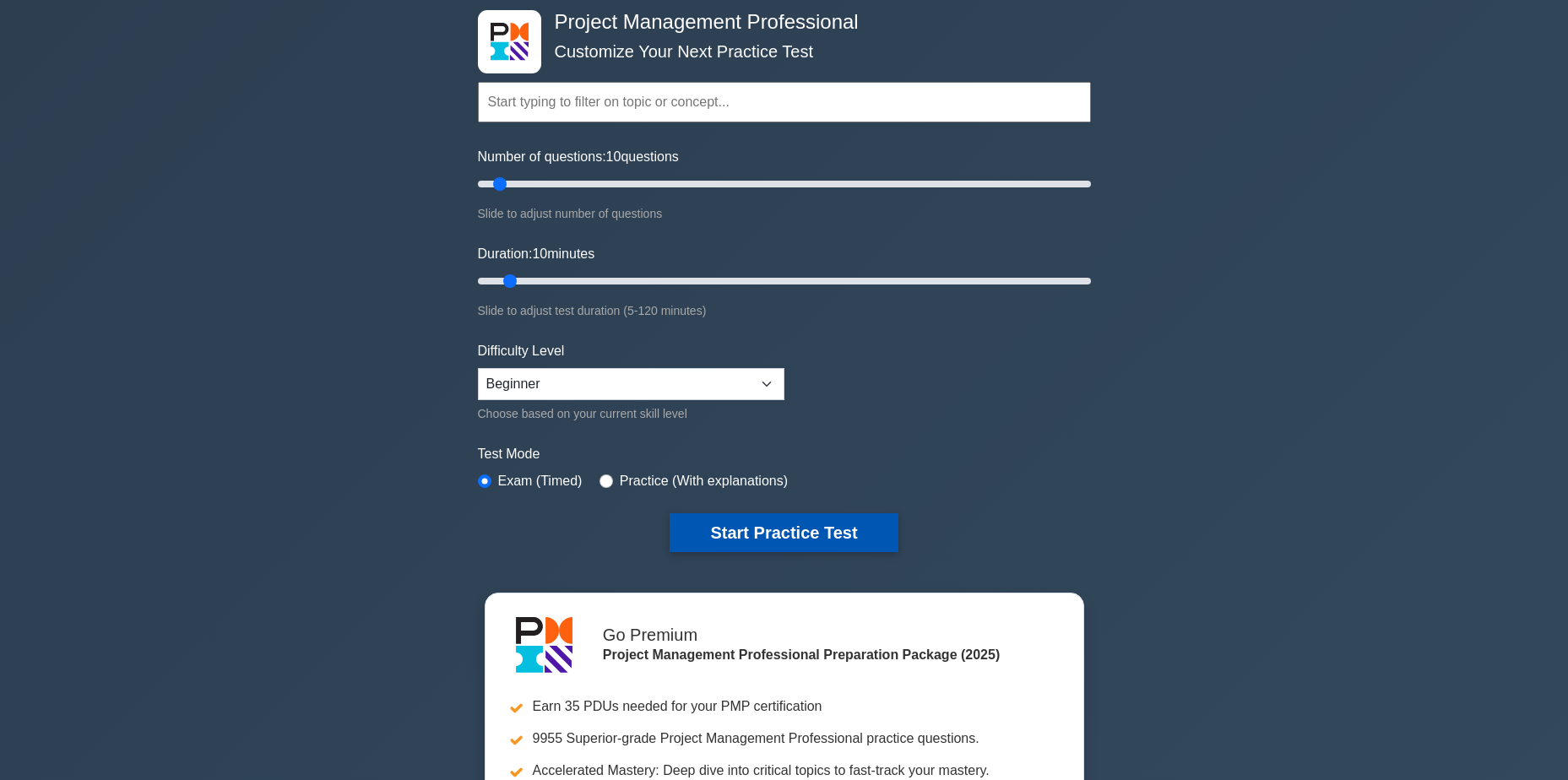
click at [765, 513] on button "Start Practice Test" at bounding box center [783, 532] width 228 height 39
